Goal: Check status: Check status

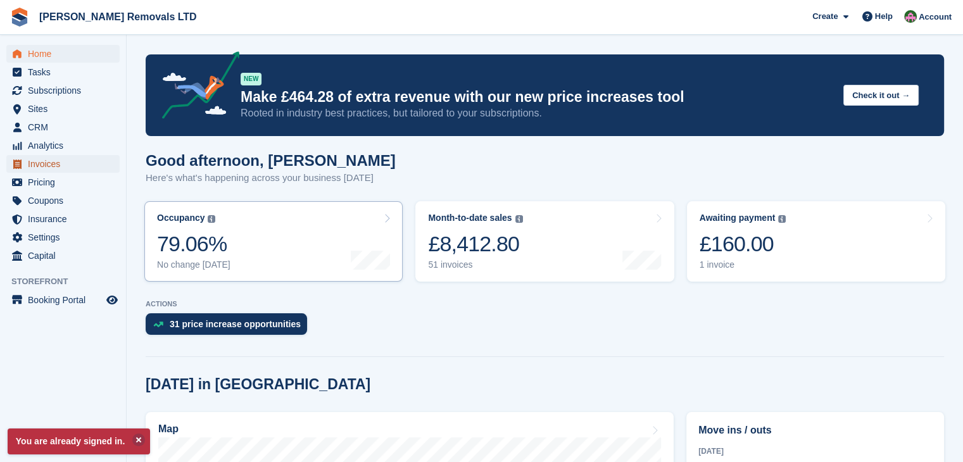
drag, startPoint x: 31, startPoint y: 165, endPoint x: 359, endPoint y: 244, distance: 337.3
click at [31, 165] on span "Invoices" at bounding box center [66, 164] width 76 height 18
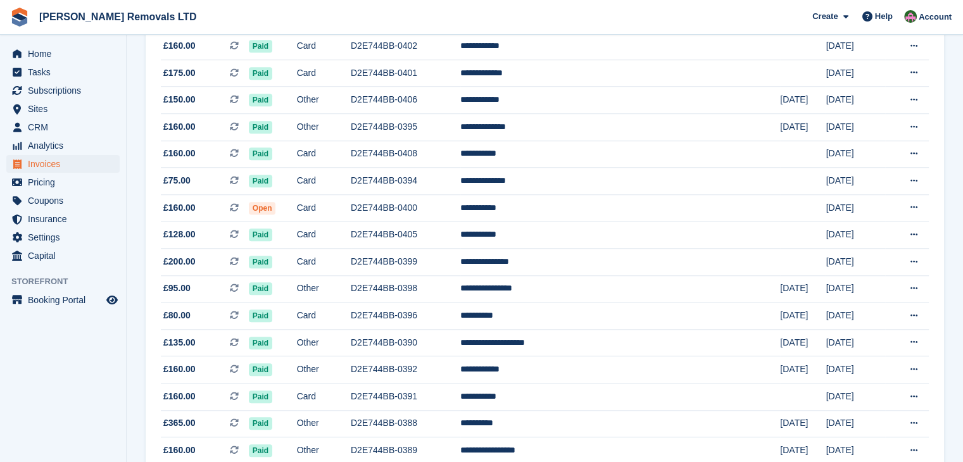
scroll to position [1076, 0]
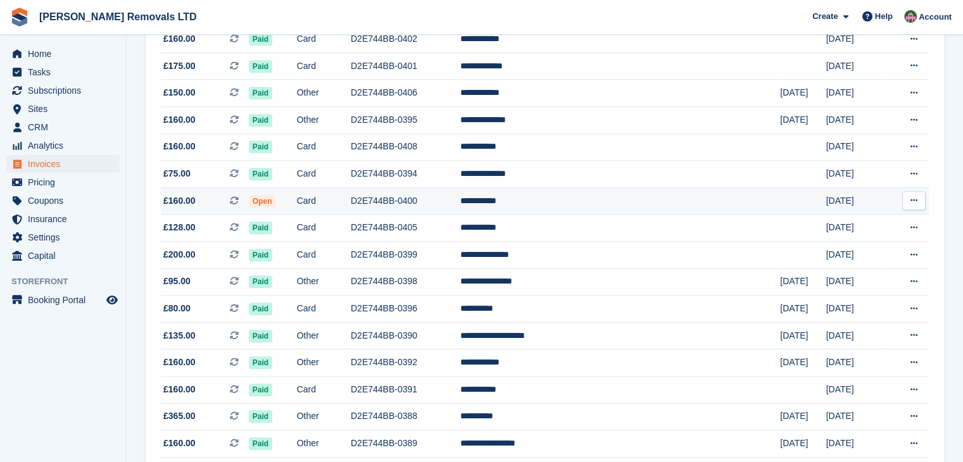
click at [454, 206] on td "D2E744BB-0400" at bounding box center [405, 200] width 109 height 27
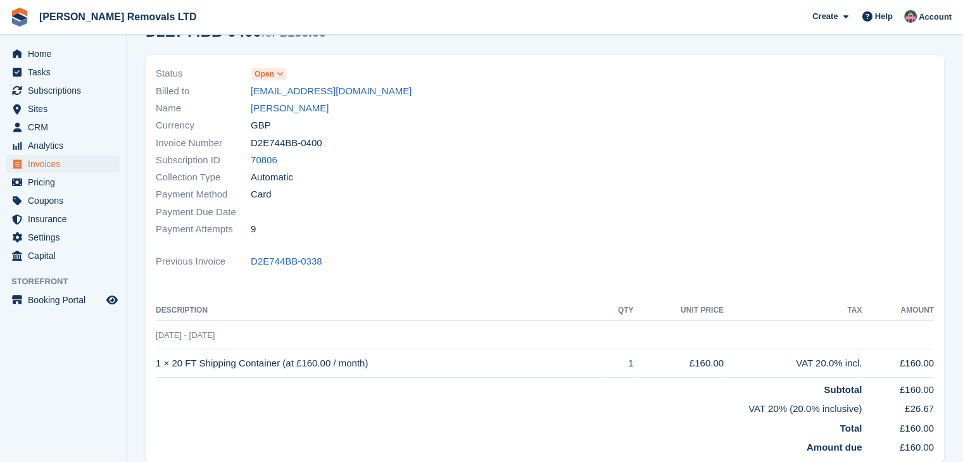
scroll to position [251, 0]
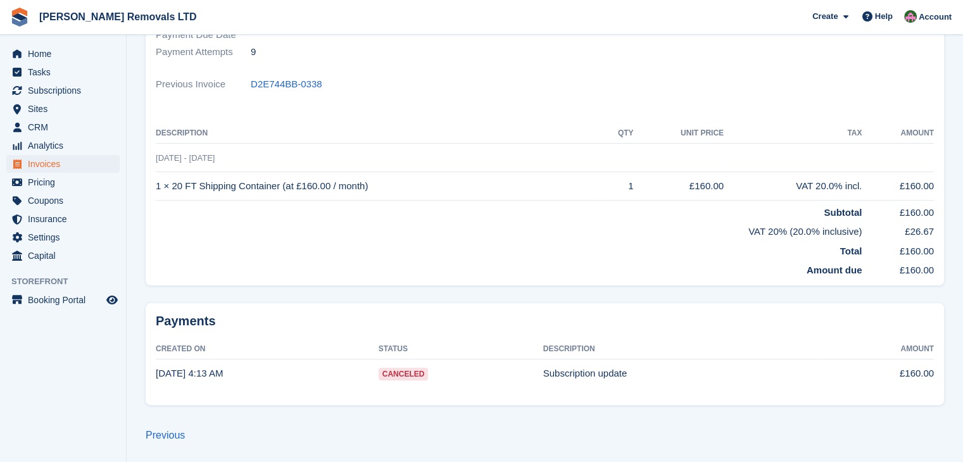
click at [396, 371] on span "Canceled" at bounding box center [403, 374] width 50 height 13
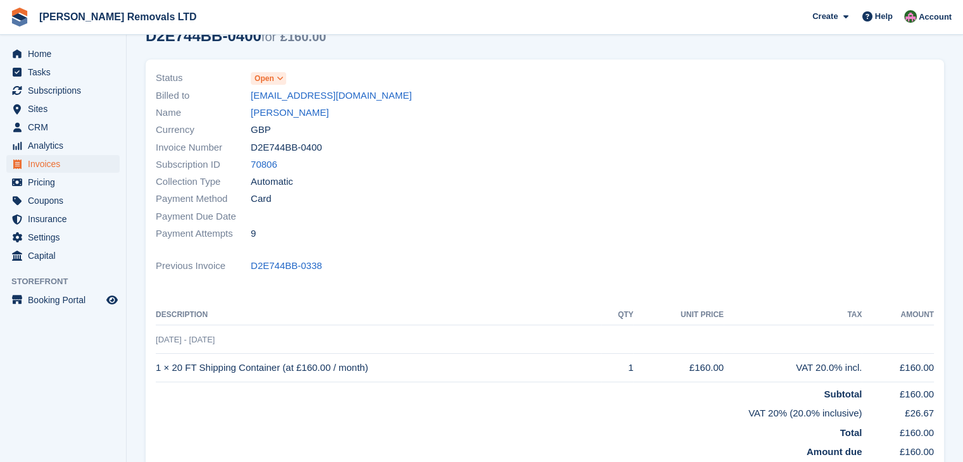
scroll to position [0, 0]
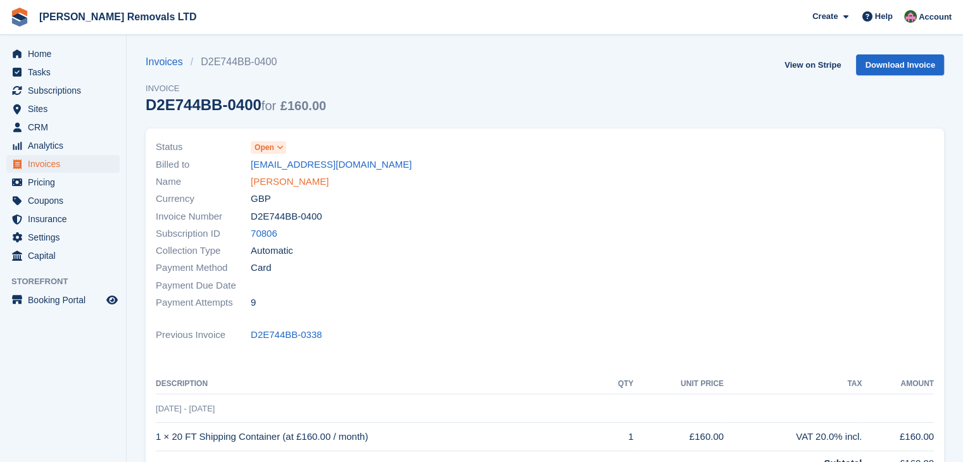
click at [291, 185] on link "Sam Bromley" at bounding box center [290, 182] width 78 height 15
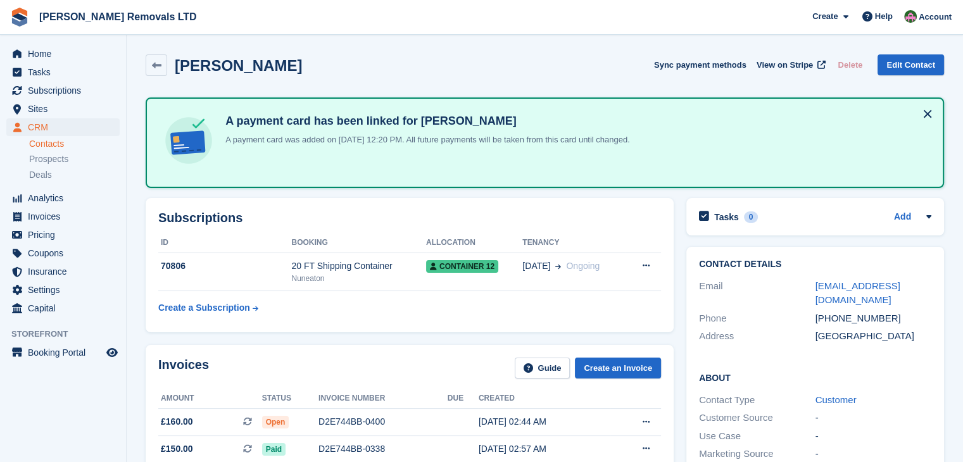
click at [419, 125] on h4 "A payment card has been linked for Sam Bromley" at bounding box center [424, 121] width 409 height 15
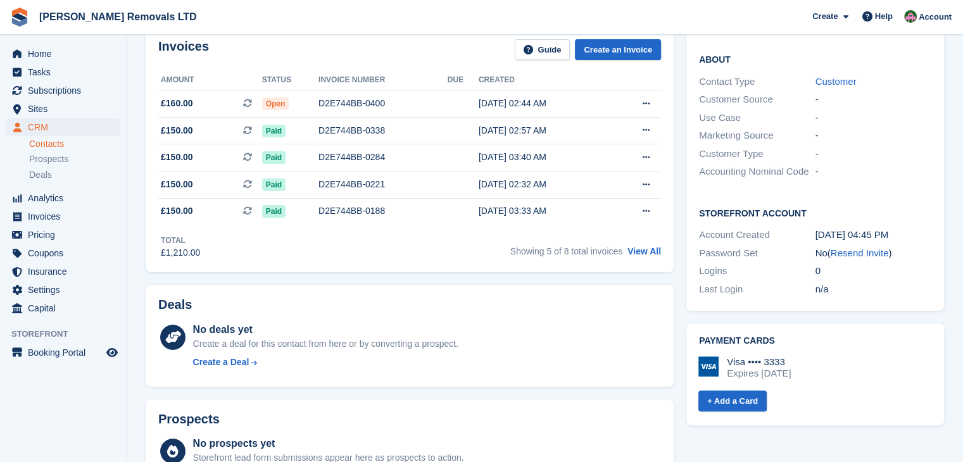
scroll to position [380, 0]
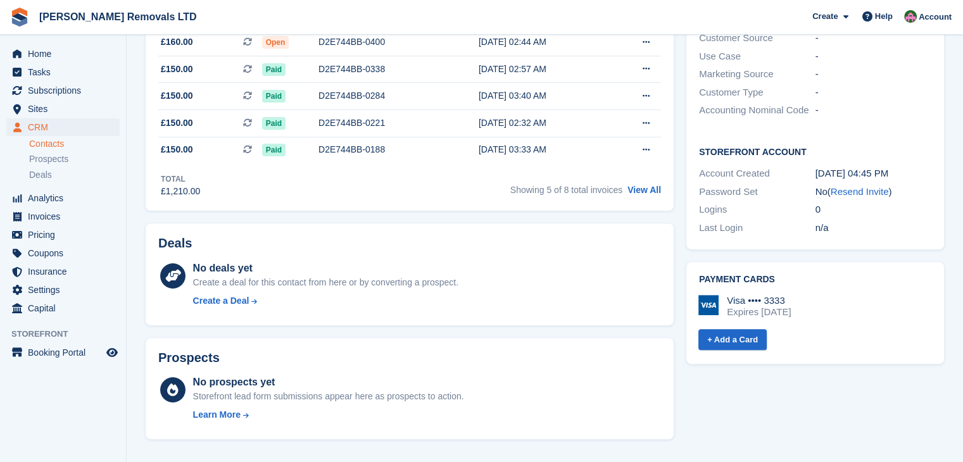
click at [742, 306] on div "Expires November 2027" at bounding box center [759, 311] width 64 height 11
click at [706, 295] on img at bounding box center [708, 305] width 20 height 20
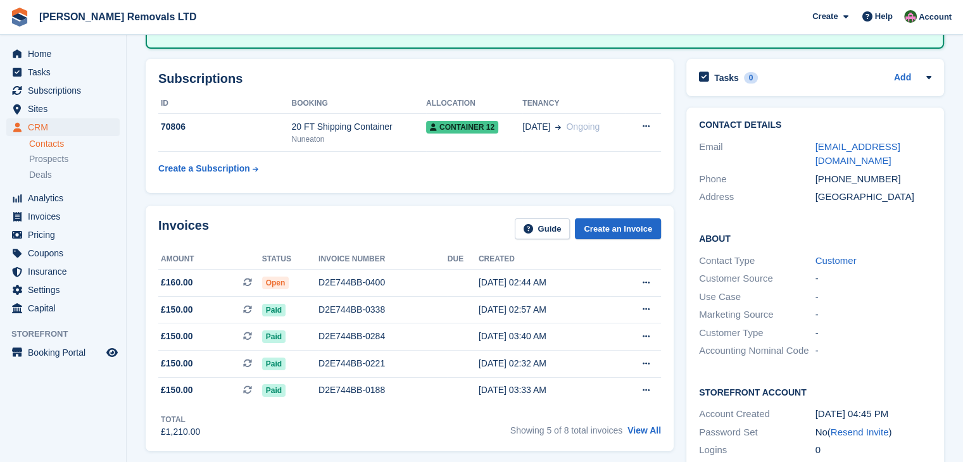
scroll to position [63, 0]
